Goal: Task Accomplishment & Management: Use online tool/utility

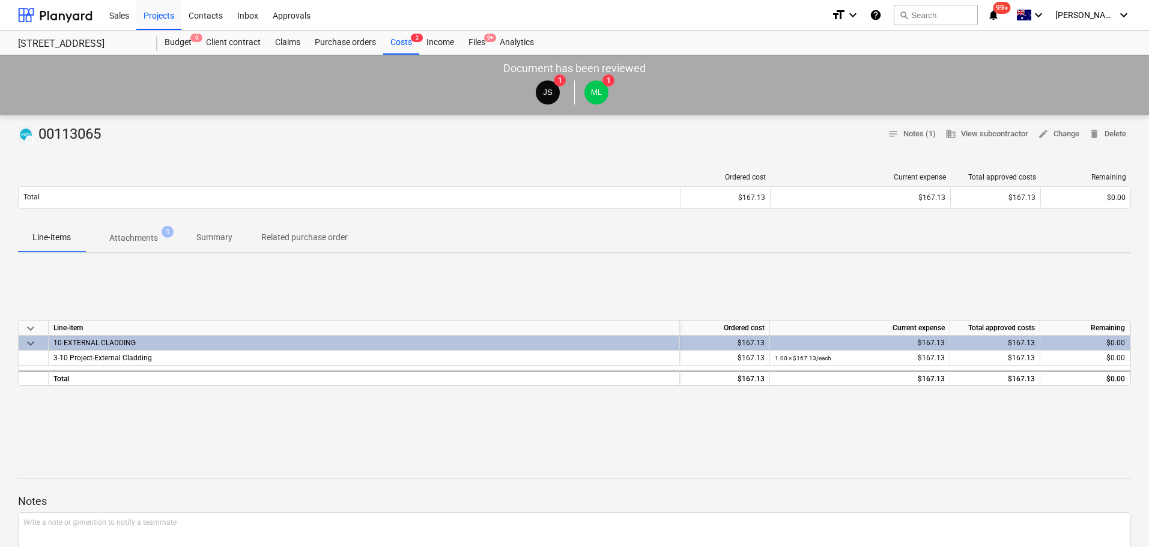
click at [95, 232] on span "Attachments 1" at bounding box center [133, 238] width 97 height 22
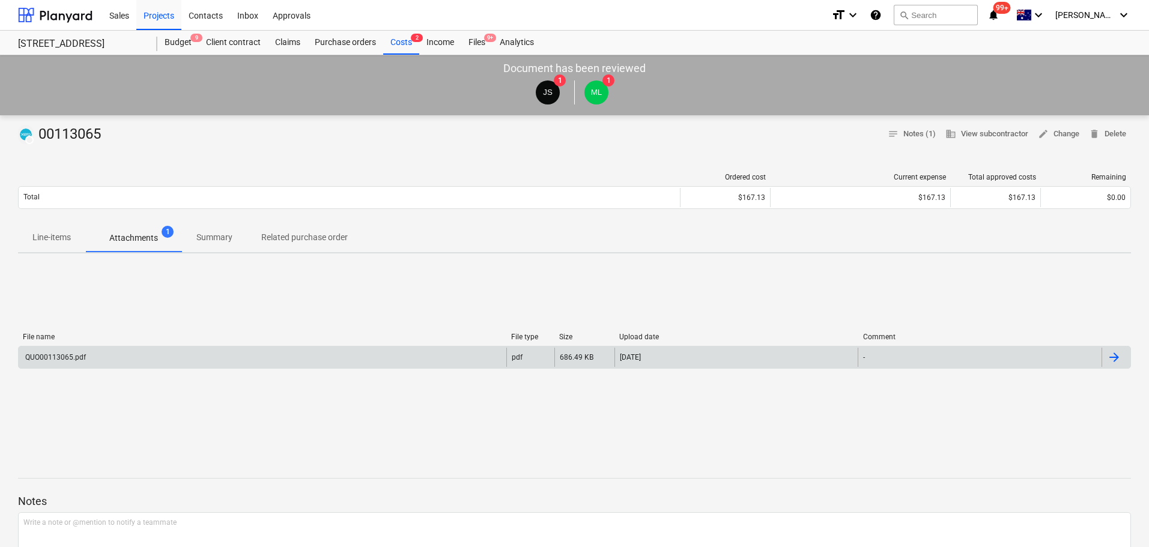
click at [121, 354] on div "QUO00113065.pdf" at bounding box center [263, 357] width 488 height 19
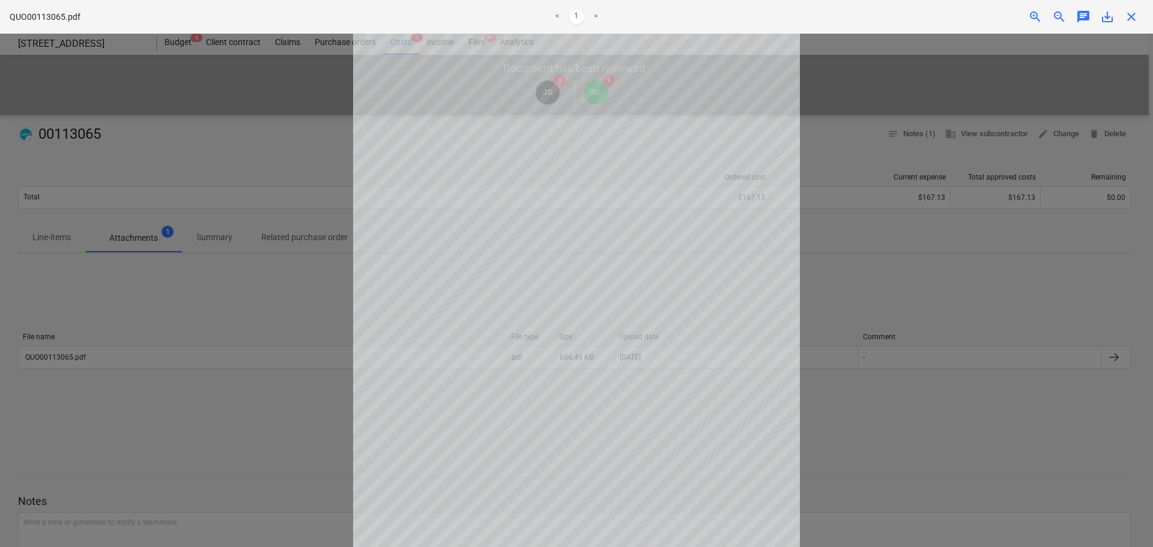
scroll to position [121, 0]
click at [878, 298] on div at bounding box center [576, 291] width 1153 height 514
click at [869, 409] on div at bounding box center [576, 291] width 1153 height 514
